Goal: Task Accomplishment & Management: Use online tool/utility

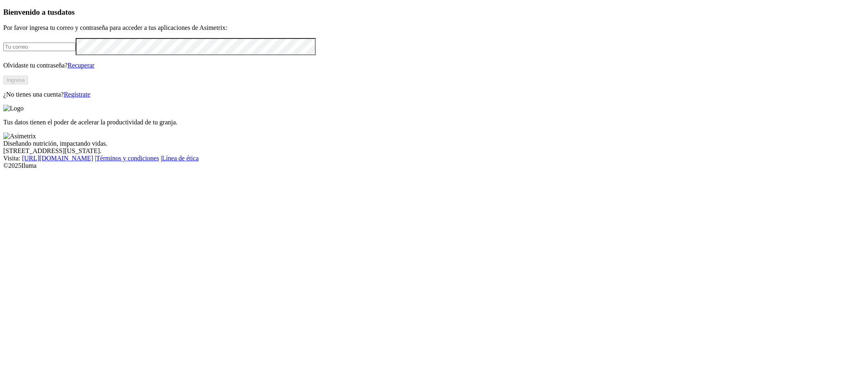
type input "[EMAIL_ADDRESS][PERSON_NAME][DOMAIN_NAME]"
click at [28, 84] on button "Ingresa" at bounding box center [15, 80] width 25 height 9
